Goal: Task Accomplishment & Management: Manage account settings

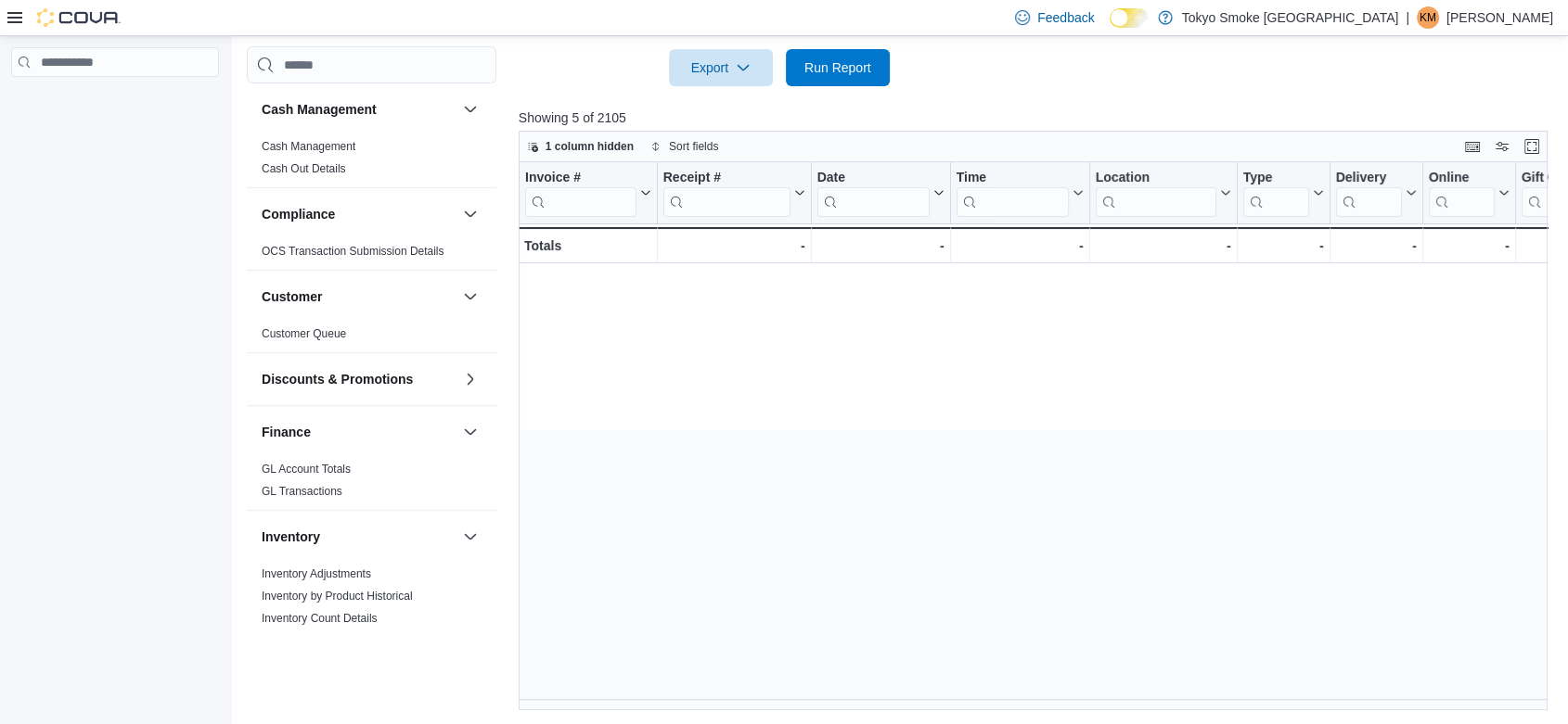
scroll to position [0, 2160]
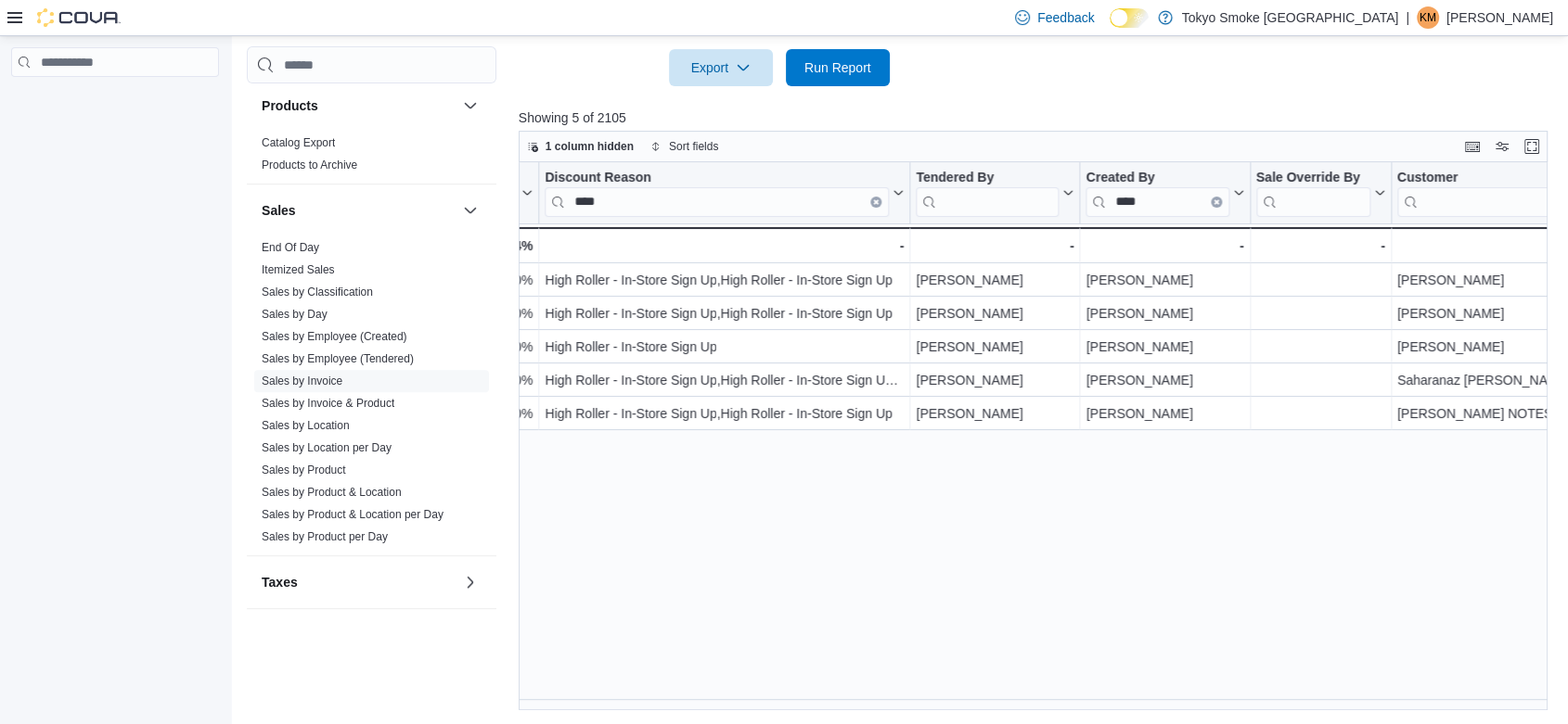
click at [1501, 13] on p "[PERSON_NAME]" at bounding box center [1500, 18] width 107 height 23
click at [1454, 181] on span "Sign Out" at bounding box center [1433, 180] width 50 height 19
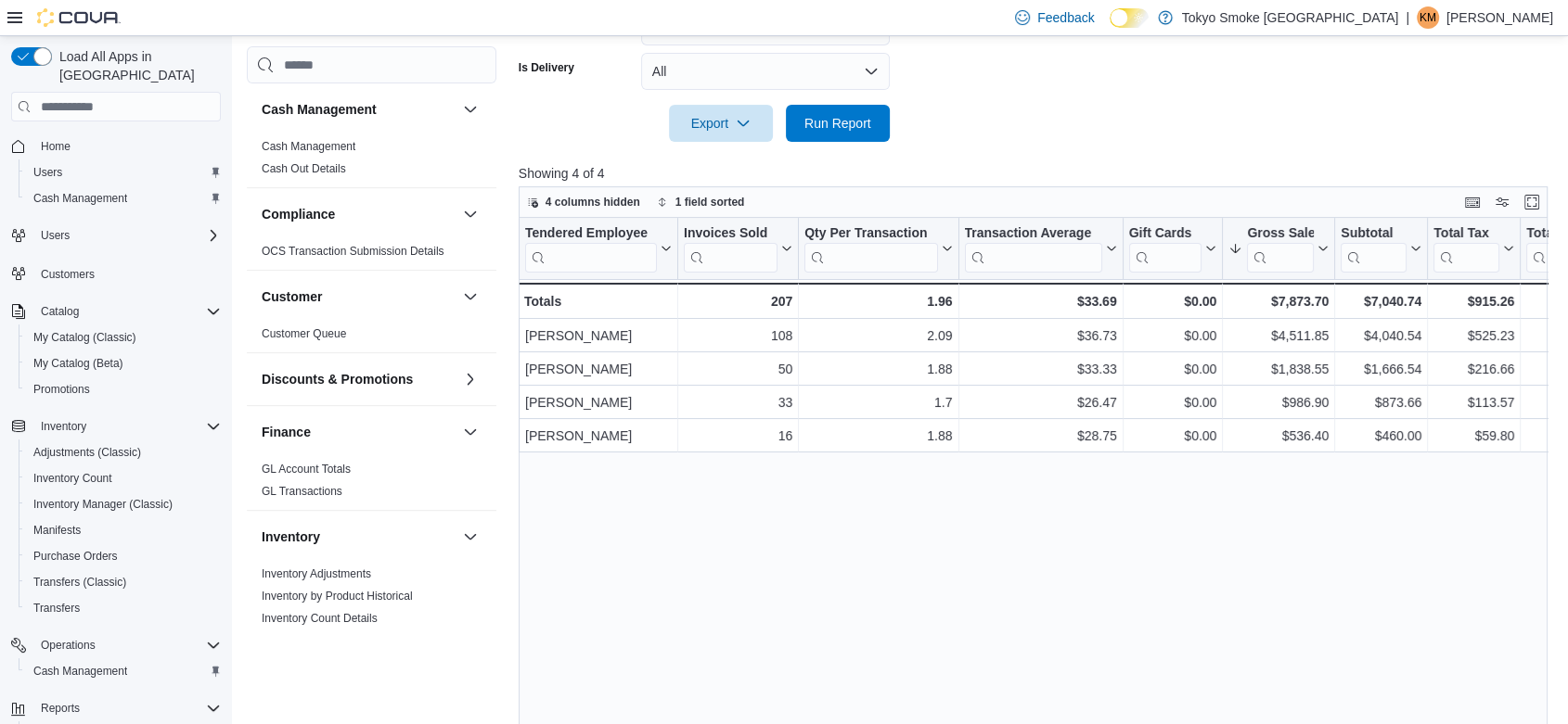
click at [1492, 19] on p "[PERSON_NAME]" at bounding box center [1500, 18] width 107 height 23
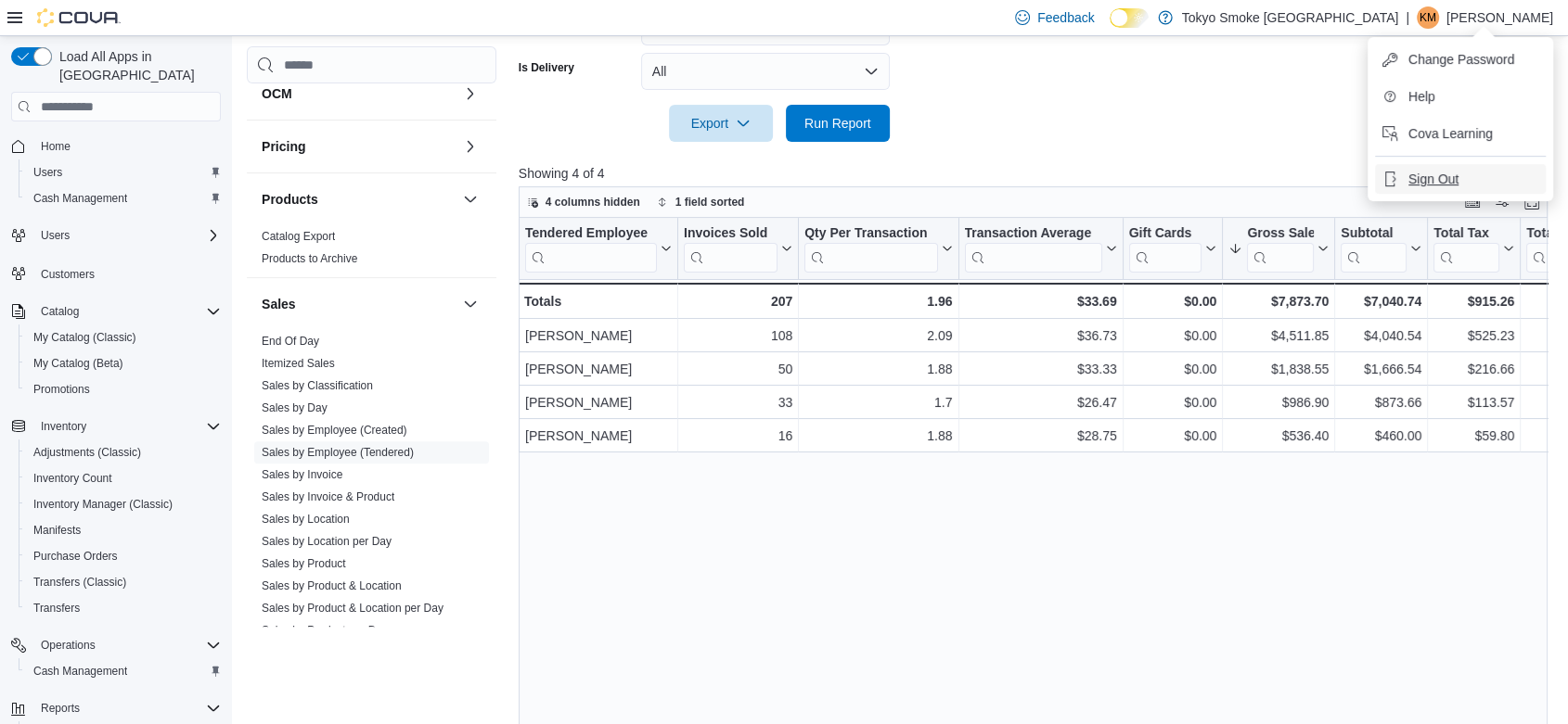
click at [1436, 176] on span "Sign Out" at bounding box center [1433, 180] width 50 height 19
